Goal: Check status

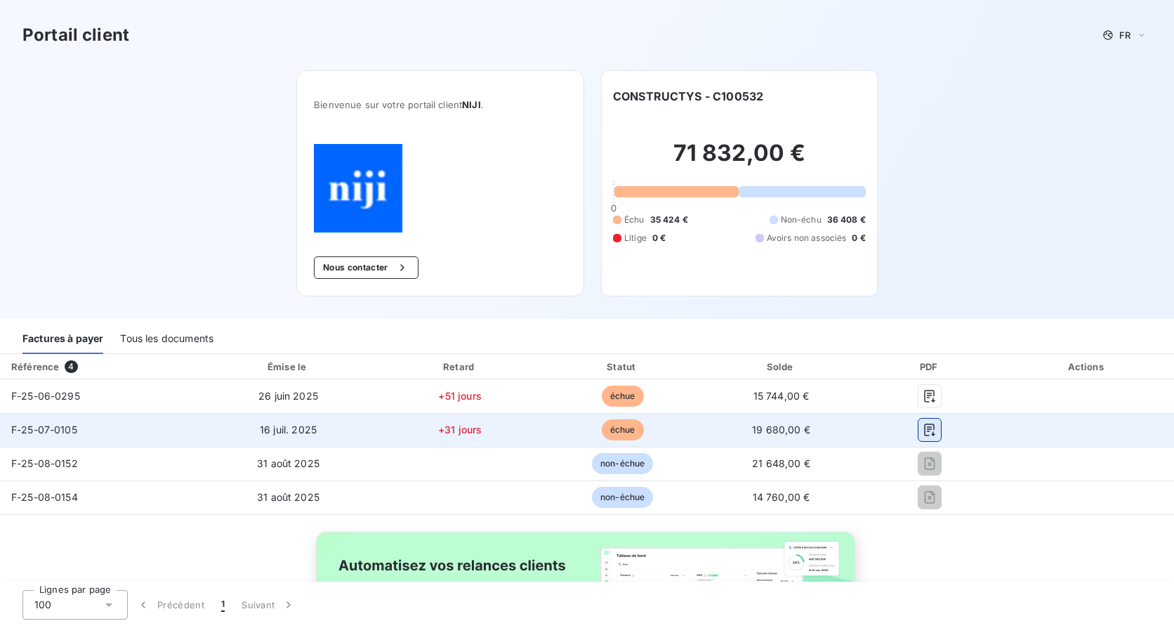
click at [923, 433] on icon "button" at bounding box center [930, 430] width 14 height 14
